Goal: Go to known website: Access a specific website the user already knows

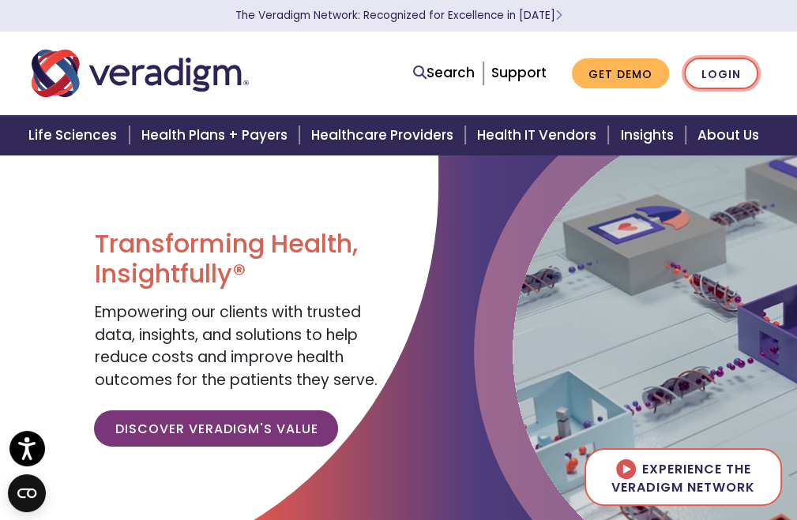
click at [715, 67] on link "Login" at bounding box center [721, 74] width 74 height 32
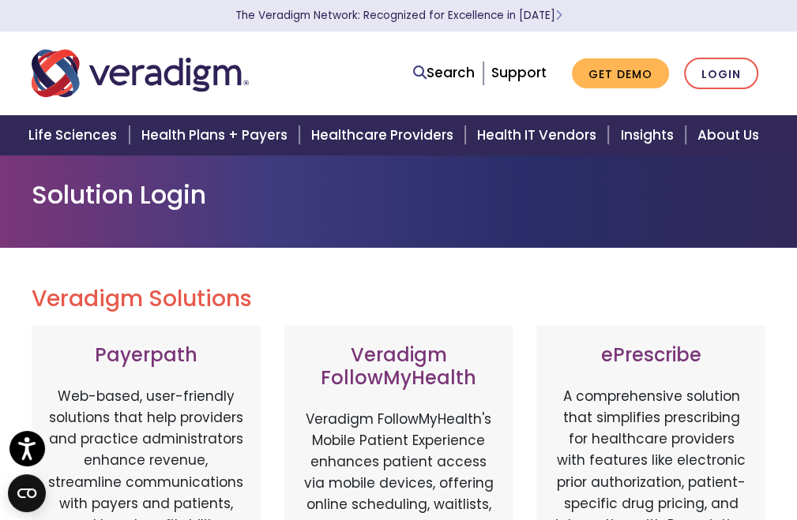
click at [642, 366] on h3 "ePrescribe" at bounding box center [650, 355] width 197 height 23
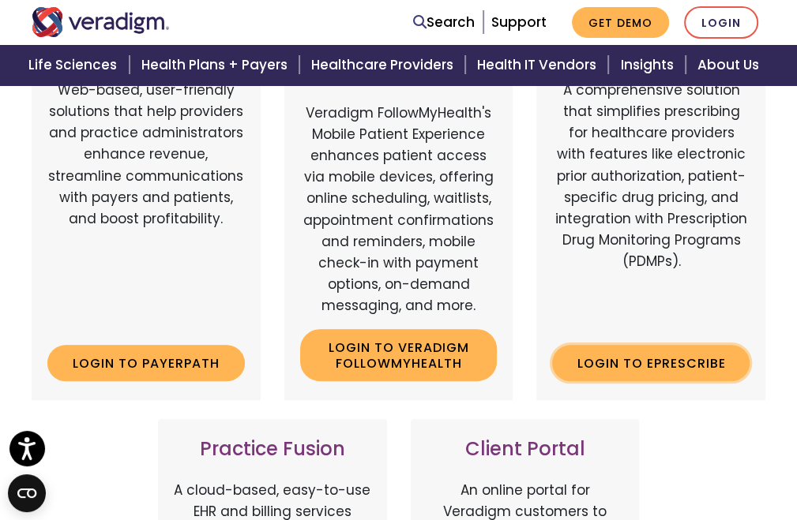
scroll to position [316, 0]
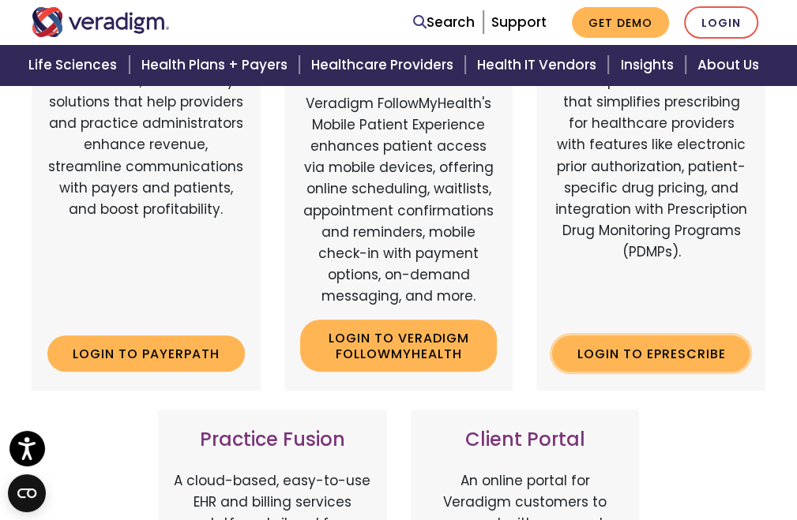
click at [637, 351] on link "Login to ePrescribe" at bounding box center [650, 354] width 197 height 36
